Goal: Task Accomplishment & Management: Manage account settings

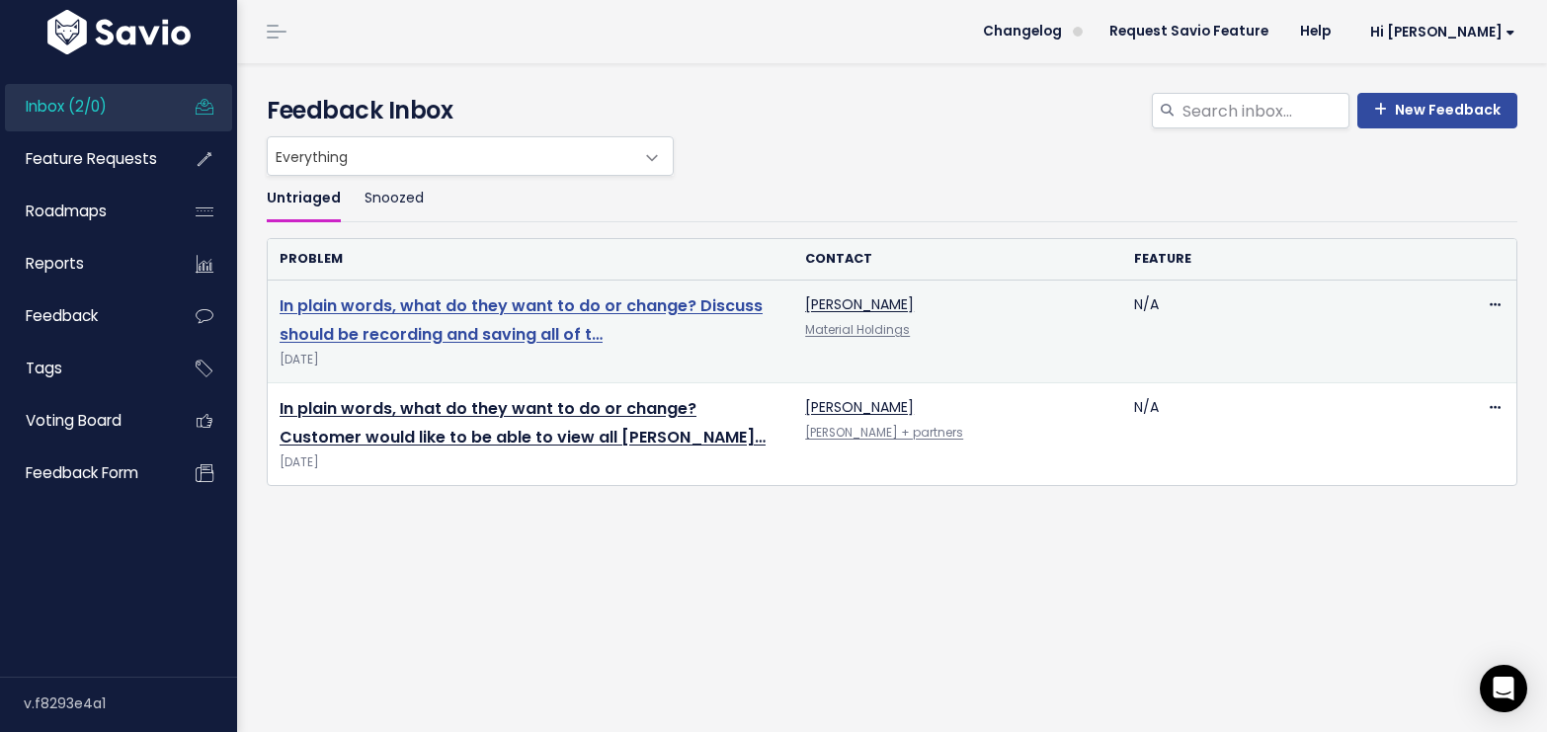
click at [435, 304] on link "In plain words, what do they want to do or change? Discuss should be recording …" at bounding box center [521, 319] width 483 height 51
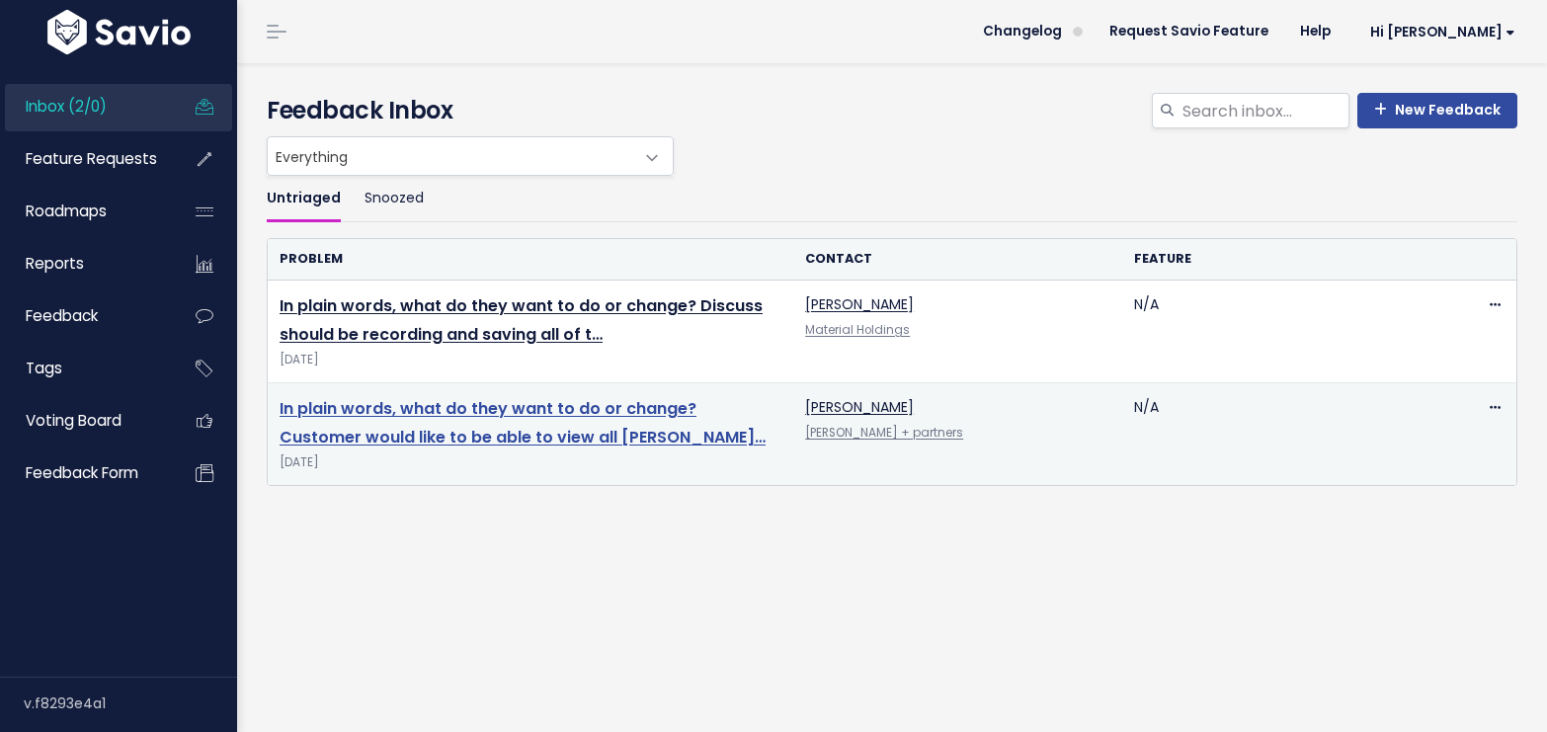
click at [552, 444] on link "In plain words, what do they want to do or change? Customer would like to be ab…" at bounding box center [523, 422] width 486 height 51
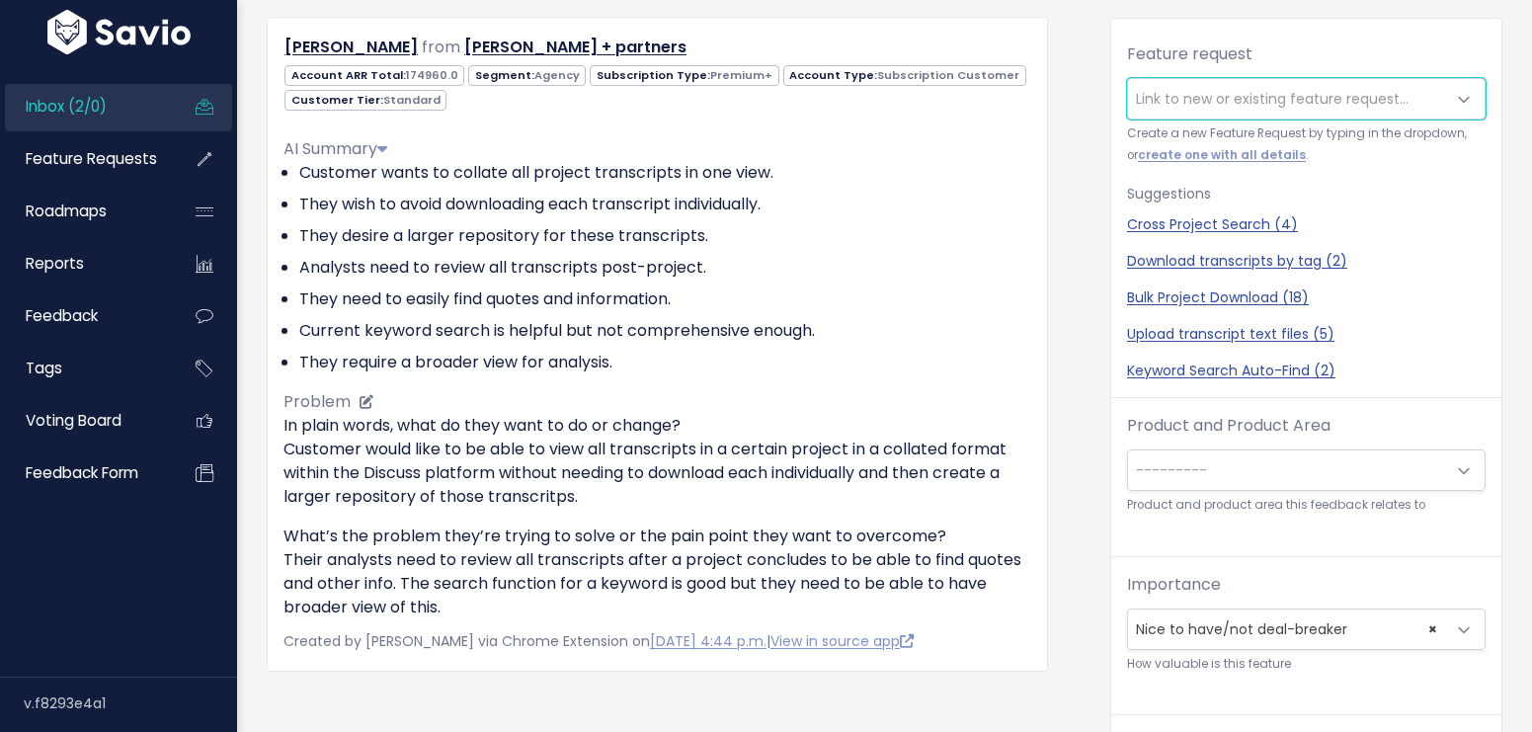
scroll to position [610, 0]
